Goal: Task Accomplishment & Management: Manage account settings

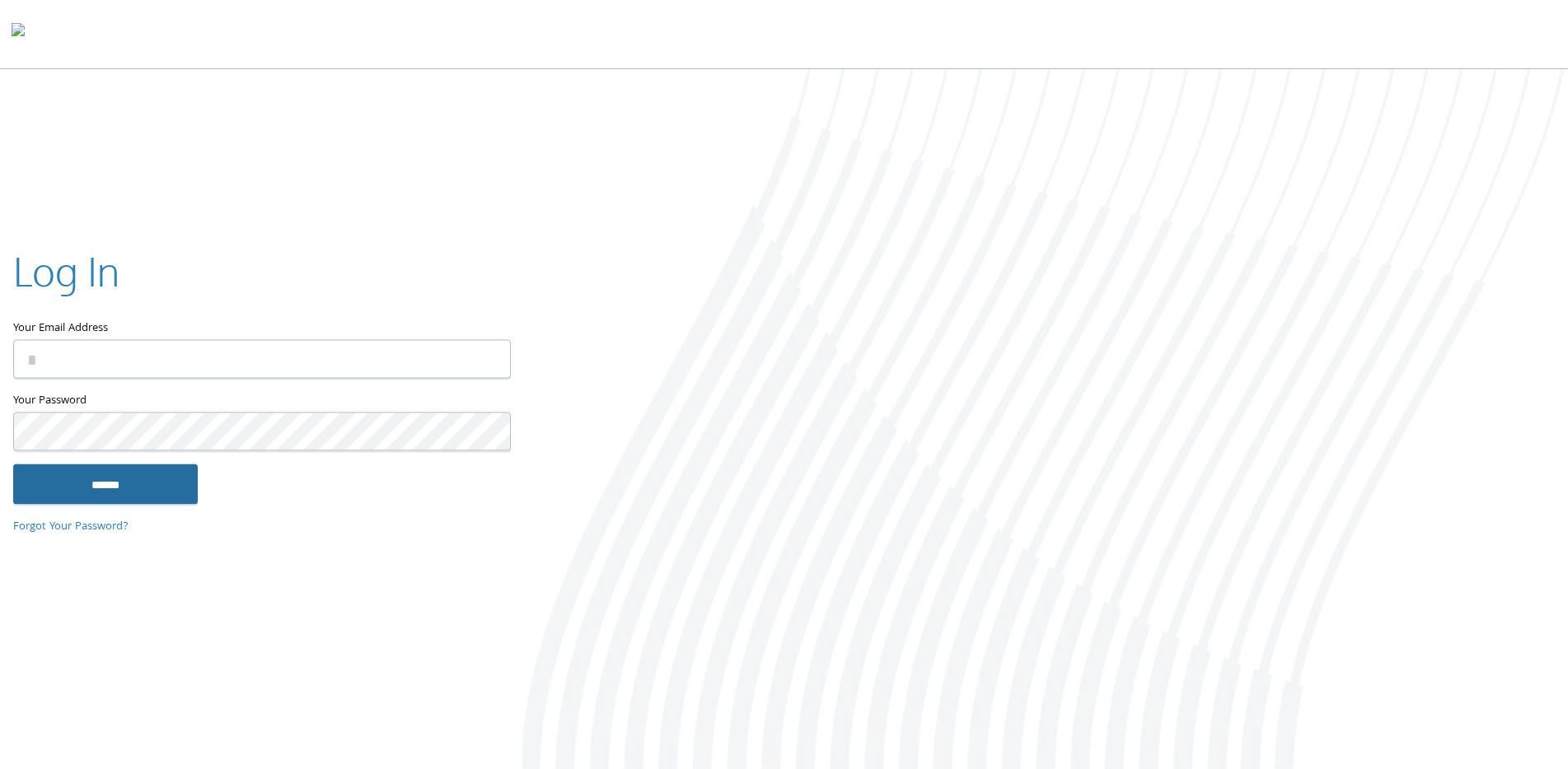
type input "**********"
click at [122, 487] on input "******" at bounding box center [105, 484] width 185 height 40
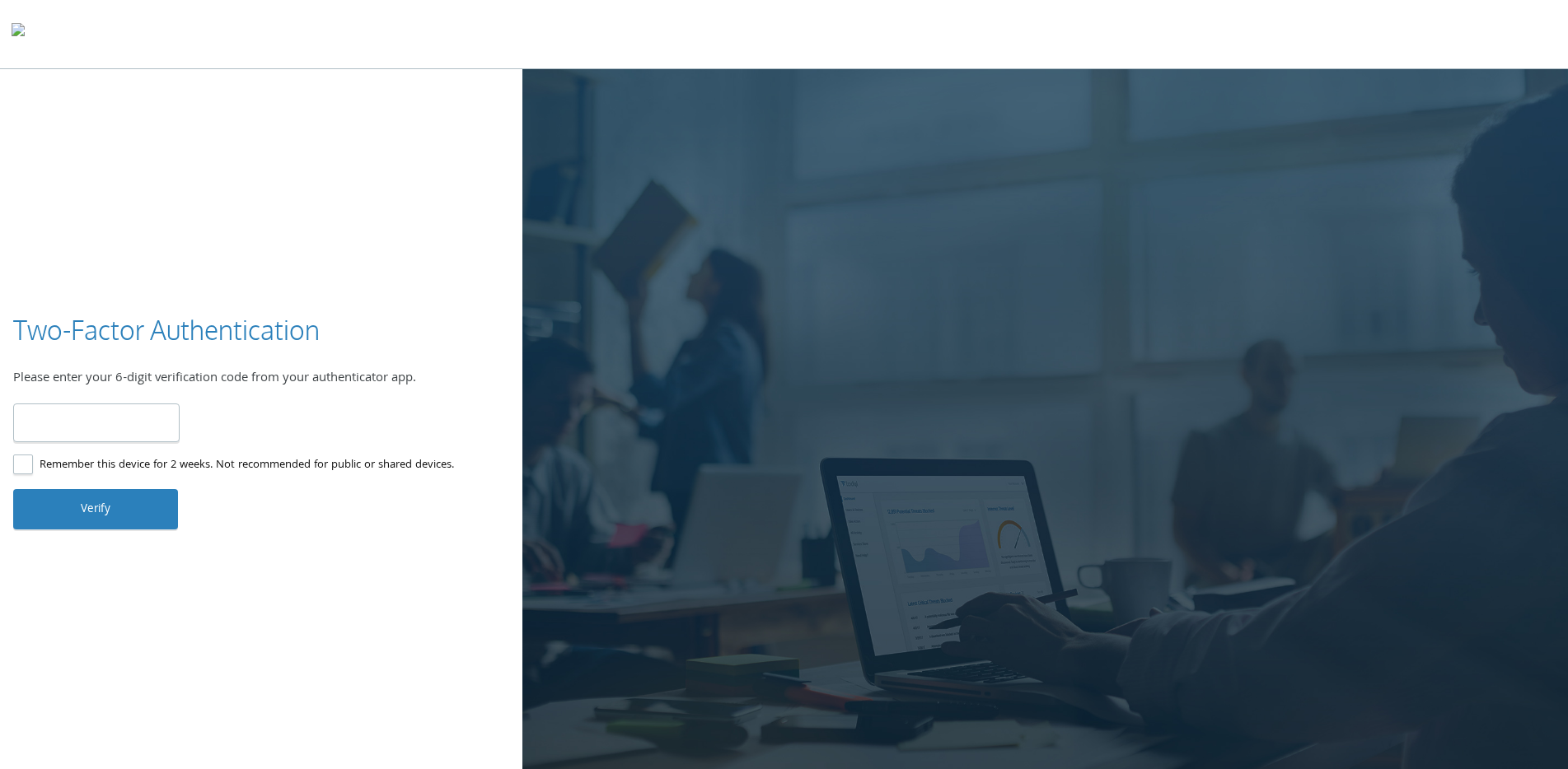
click at [91, 426] on input "number" at bounding box center [96, 424] width 166 height 39
type input "******"
